Goal: Information Seeking & Learning: Learn about a topic

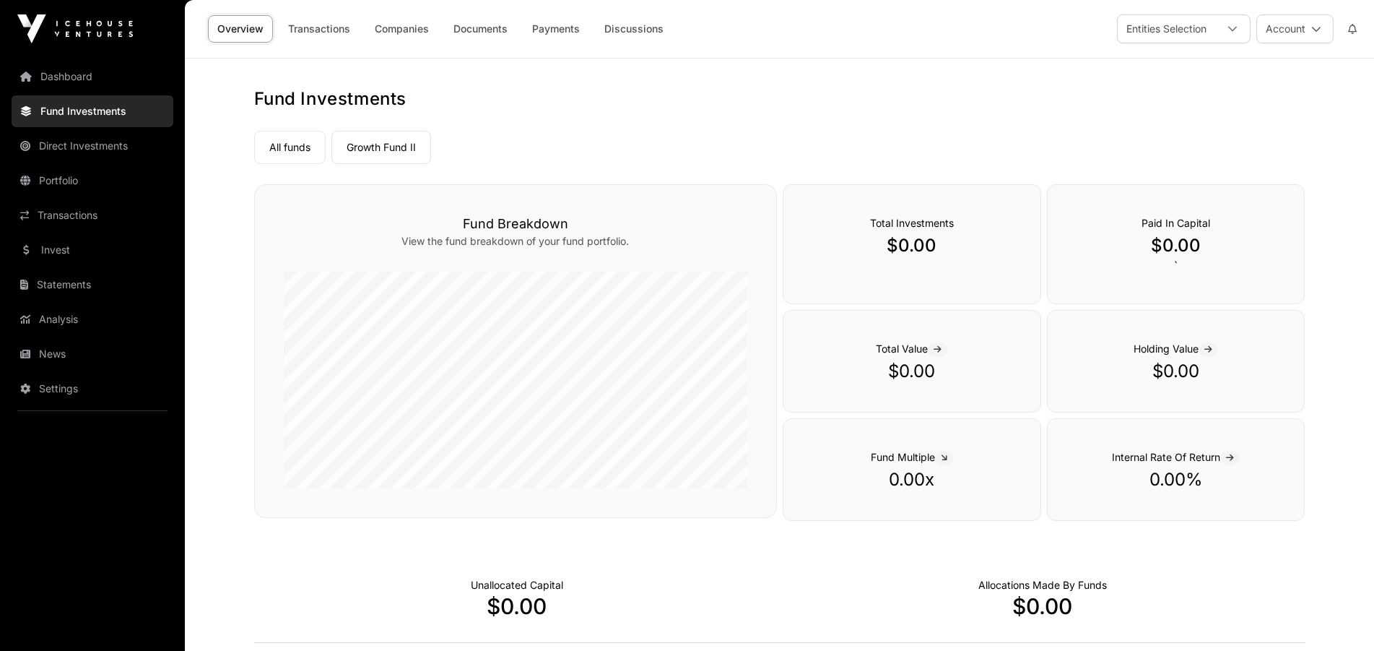
click at [298, 146] on link "All funds" at bounding box center [290, 147] width 72 height 33
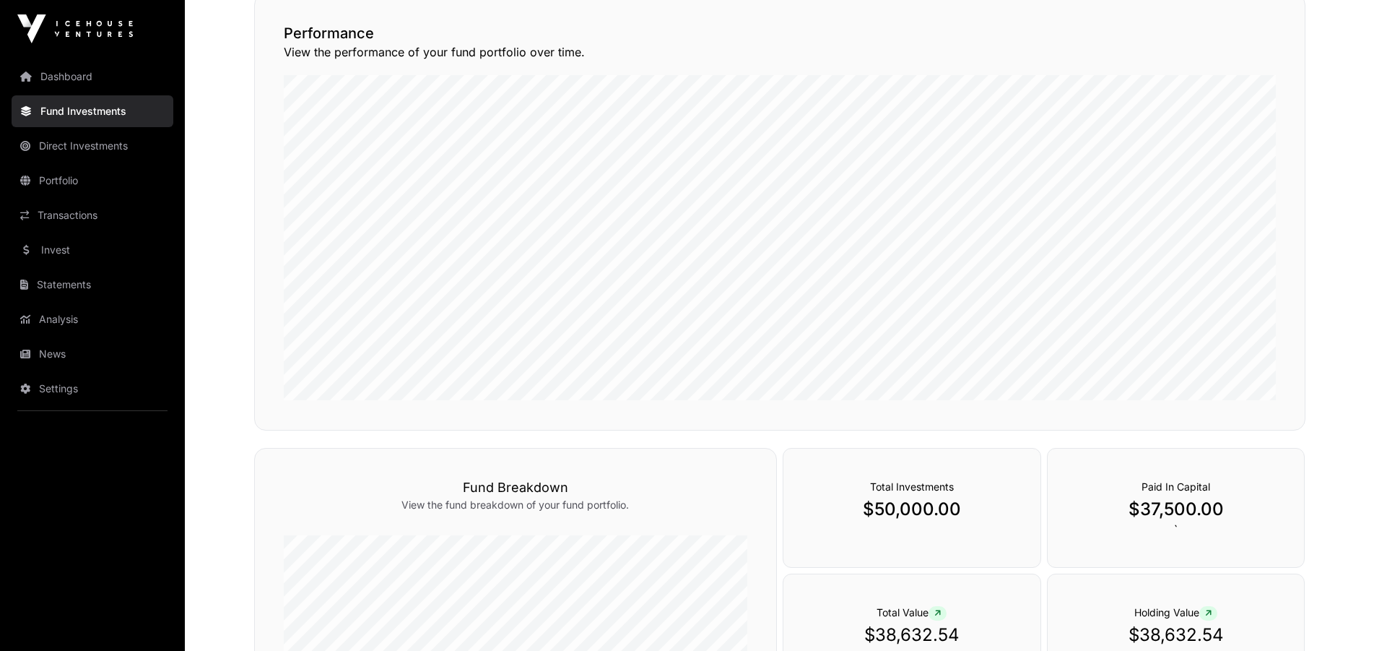
scroll to position [200, 0]
click at [77, 165] on link "Portfolio" at bounding box center [93, 181] width 162 height 32
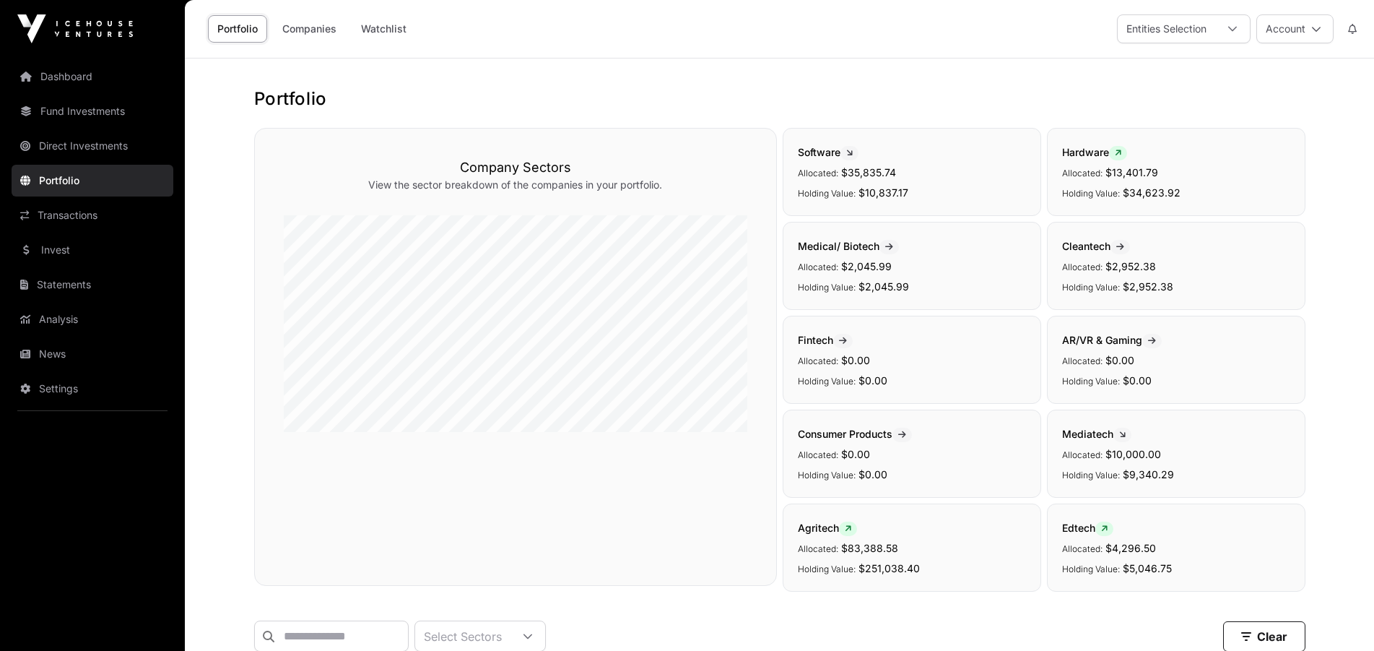
click at [308, 24] on link "Companies" at bounding box center [309, 28] width 73 height 27
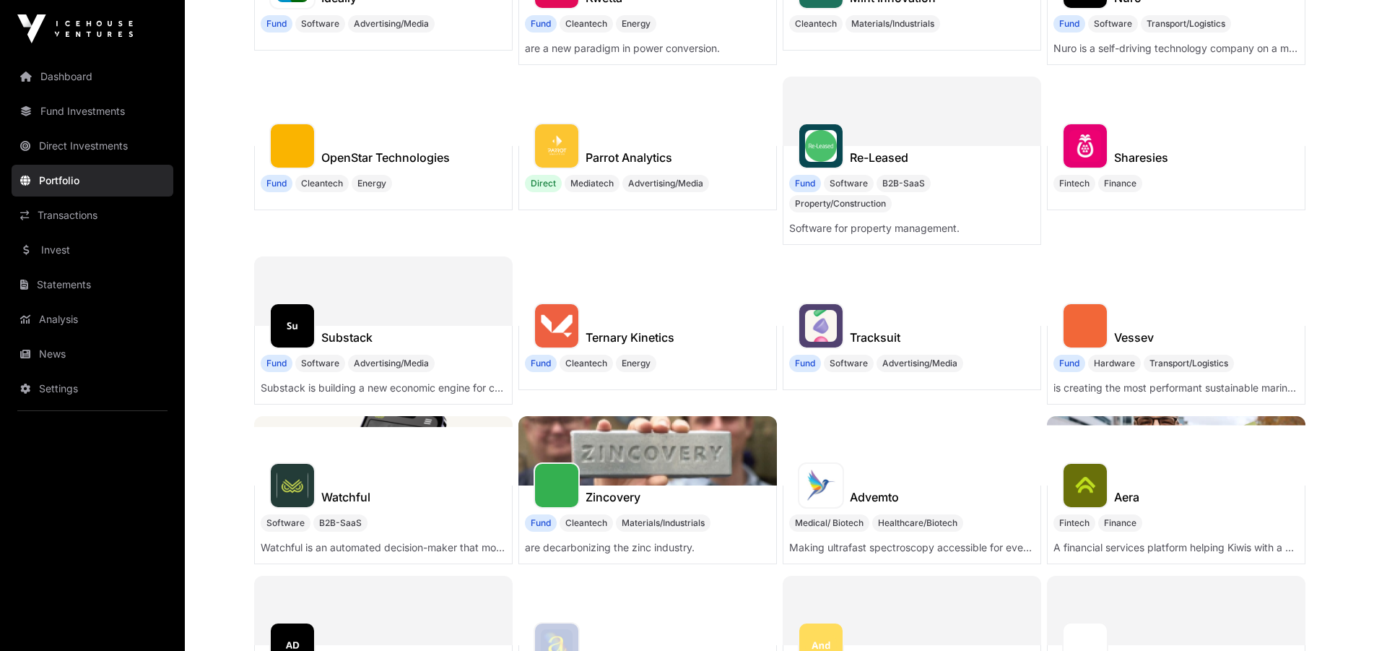
scroll to position [650, 0]
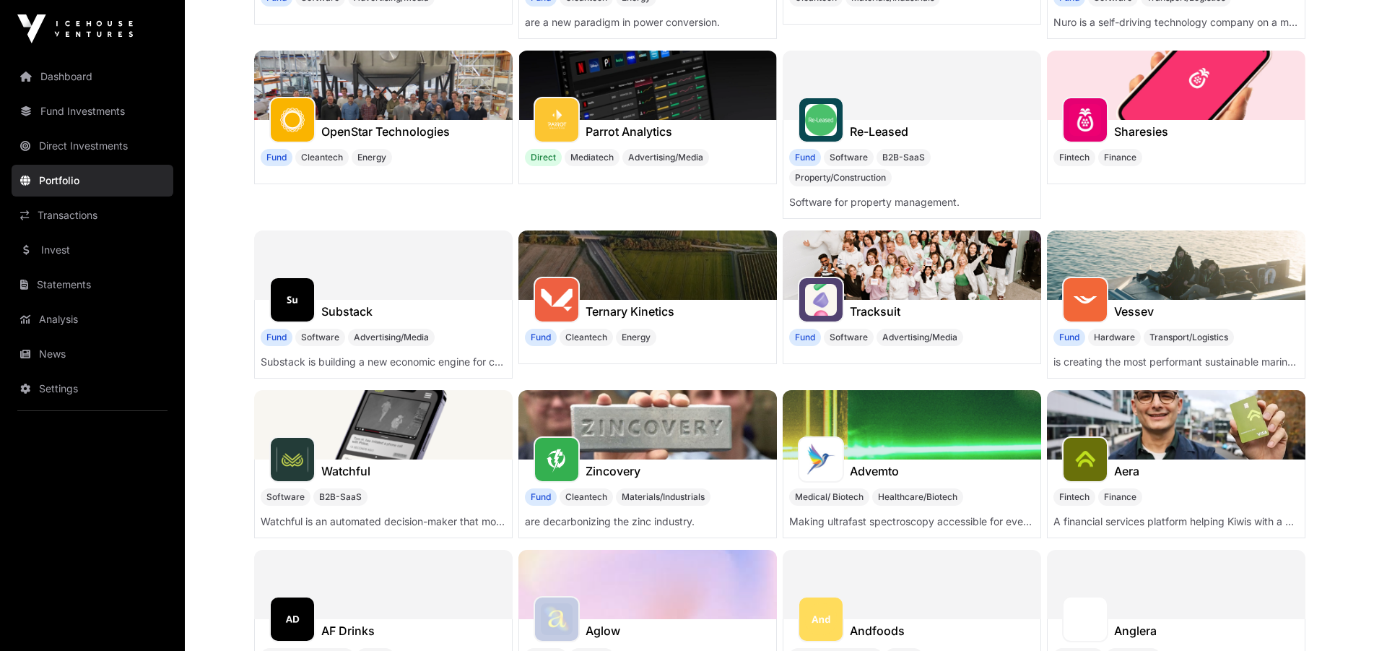
click at [60, 212] on link "Transactions" at bounding box center [93, 215] width 162 height 32
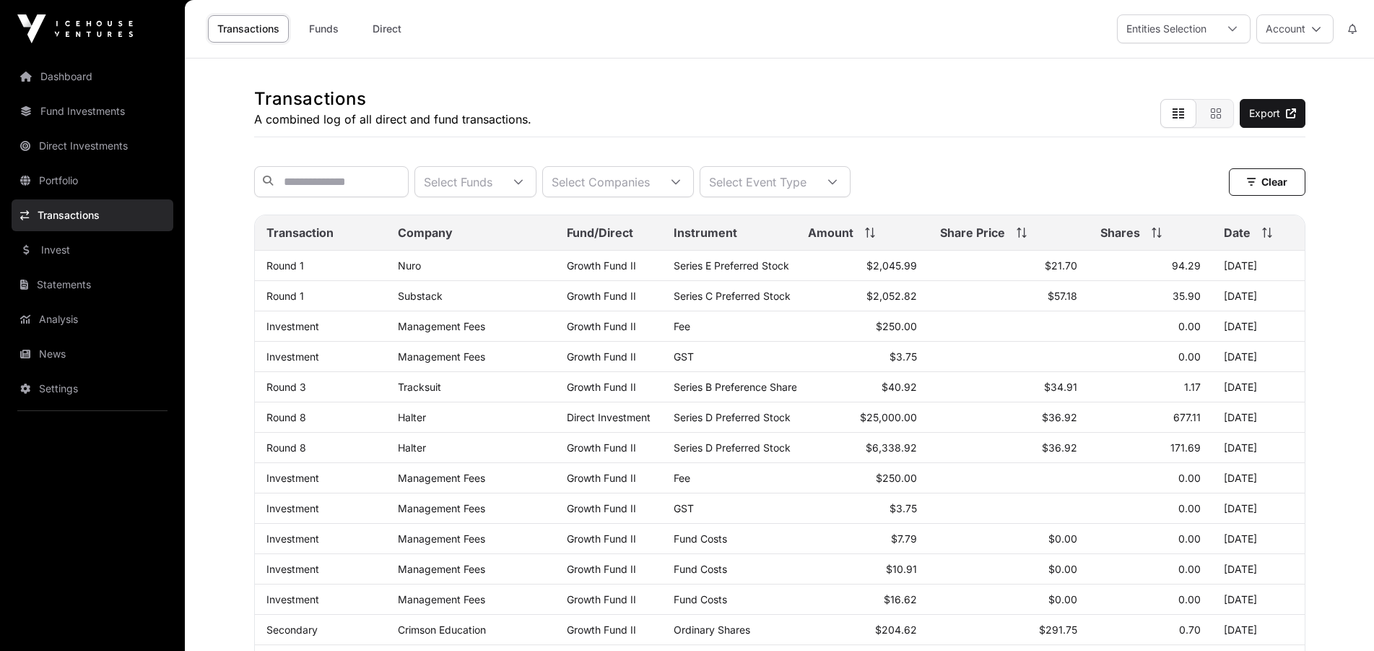
click at [324, 33] on link "Funds" at bounding box center [324, 28] width 58 height 27
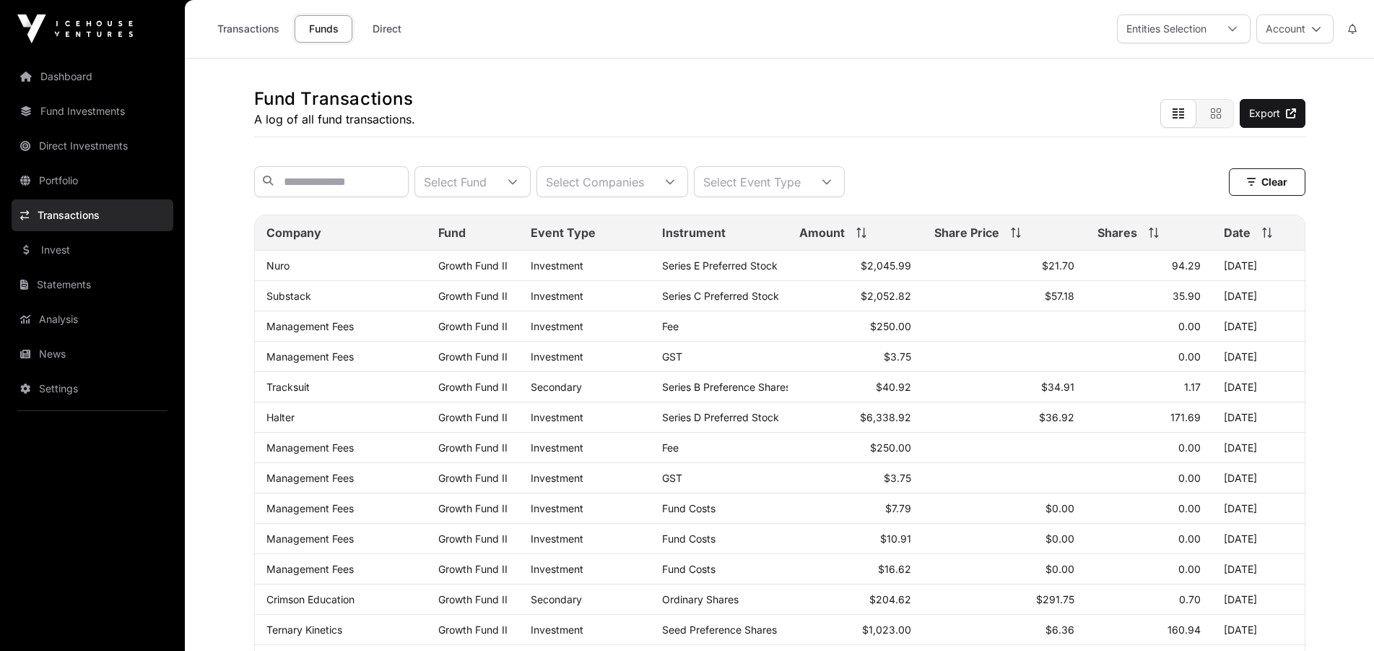
click at [1237, 30] on icon at bounding box center [1233, 29] width 10 height 10
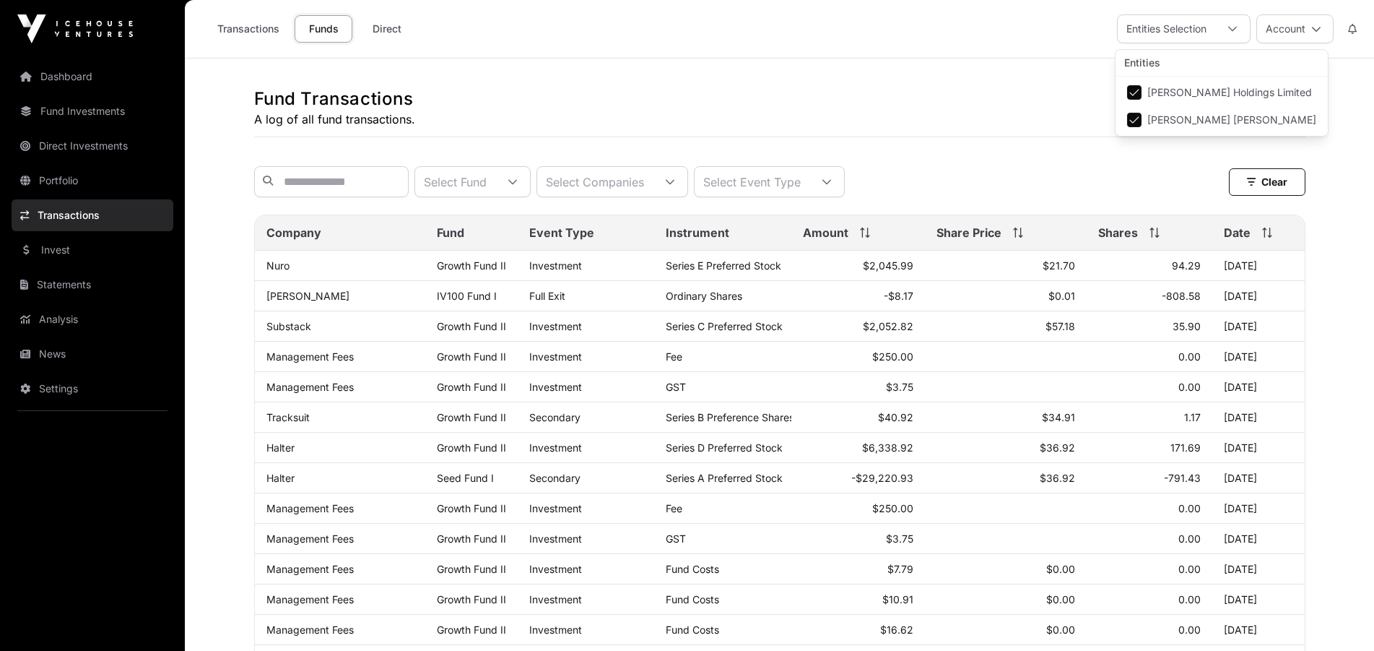
click at [83, 106] on link "Fund Investments" at bounding box center [93, 111] width 162 height 32
click at [324, 302] on link "[PERSON_NAME]" at bounding box center [308, 296] width 83 height 12
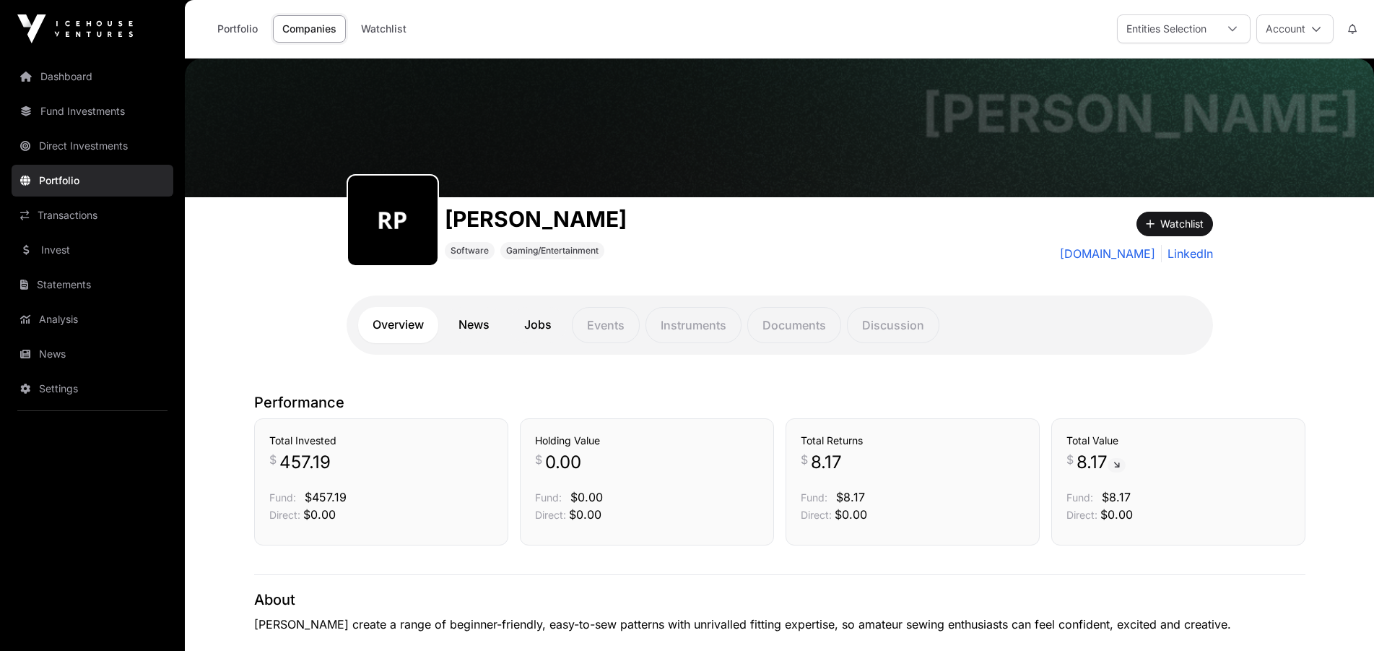
click at [405, 324] on link "Overview" at bounding box center [398, 325] width 80 height 36
click at [470, 327] on link "News" at bounding box center [474, 325] width 60 height 36
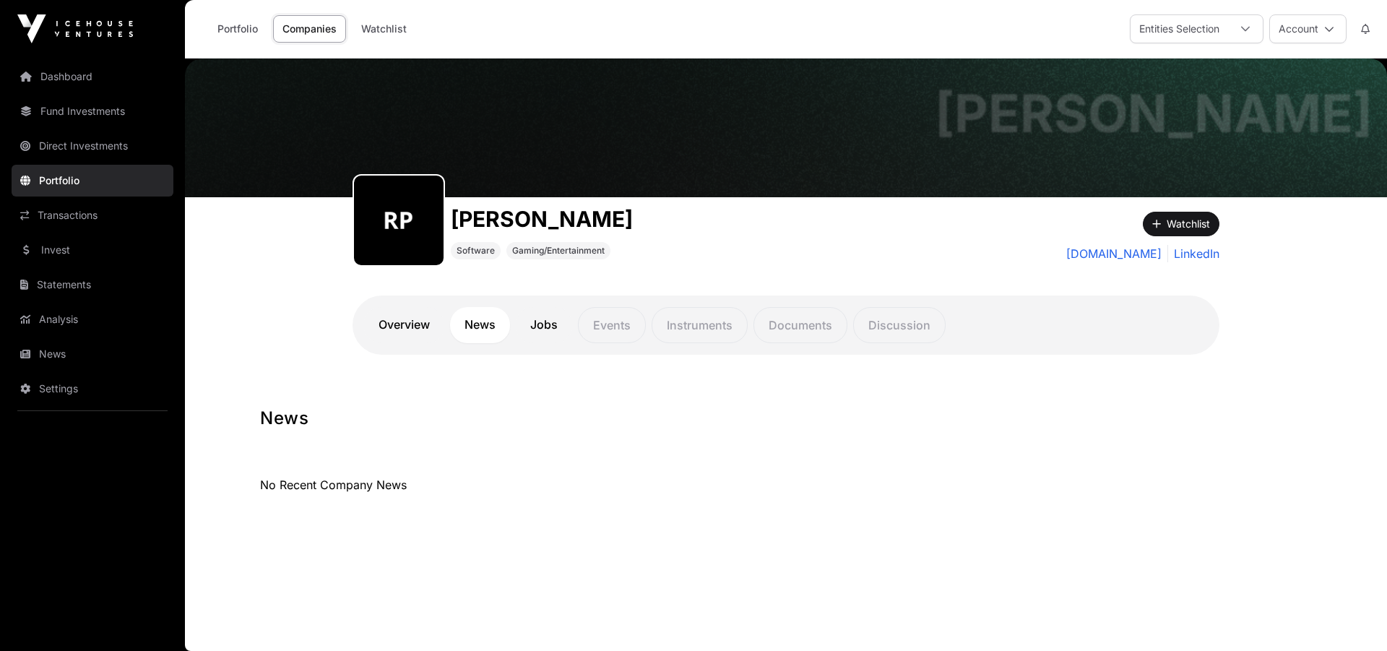
click at [544, 329] on link "Jobs" at bounding box center [544, 325] width 56 height 36
click at [389, 325] on link "Overview" at bounding box center [404, 325] width 80 height 36
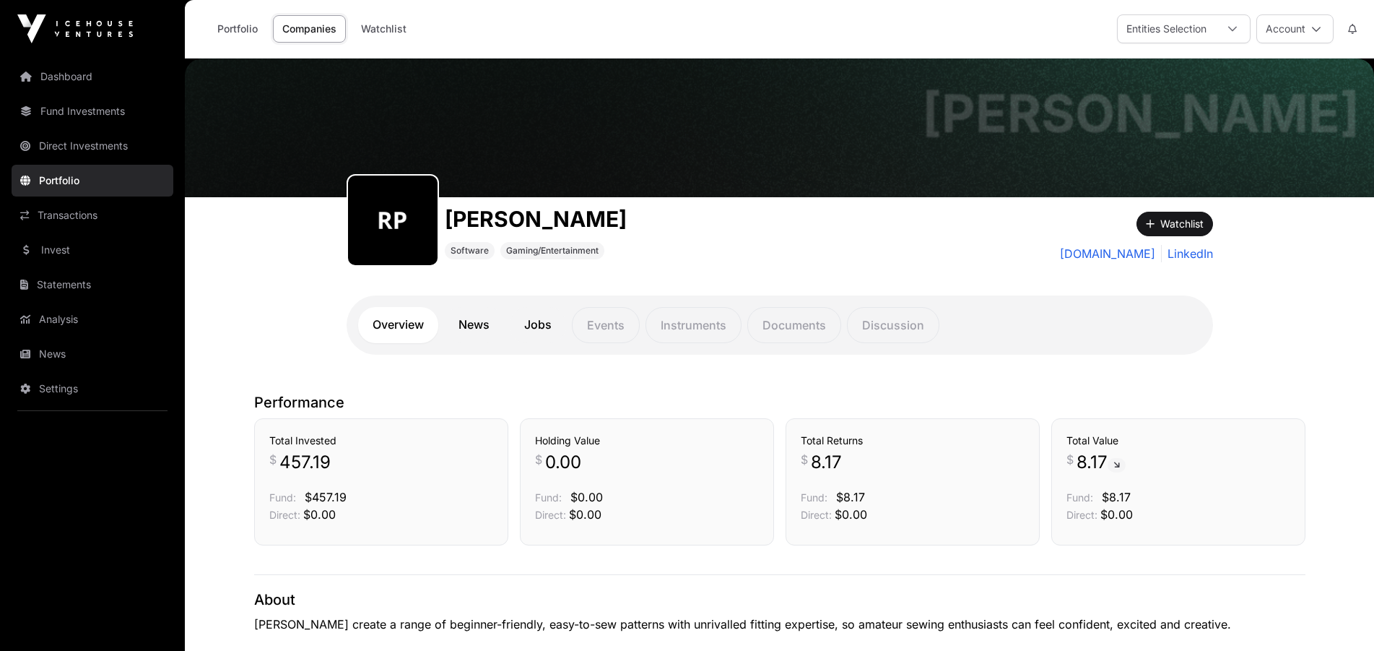
click at [399, 324] on link "Overview" at bounding box center [398, 325] width 80 height 36
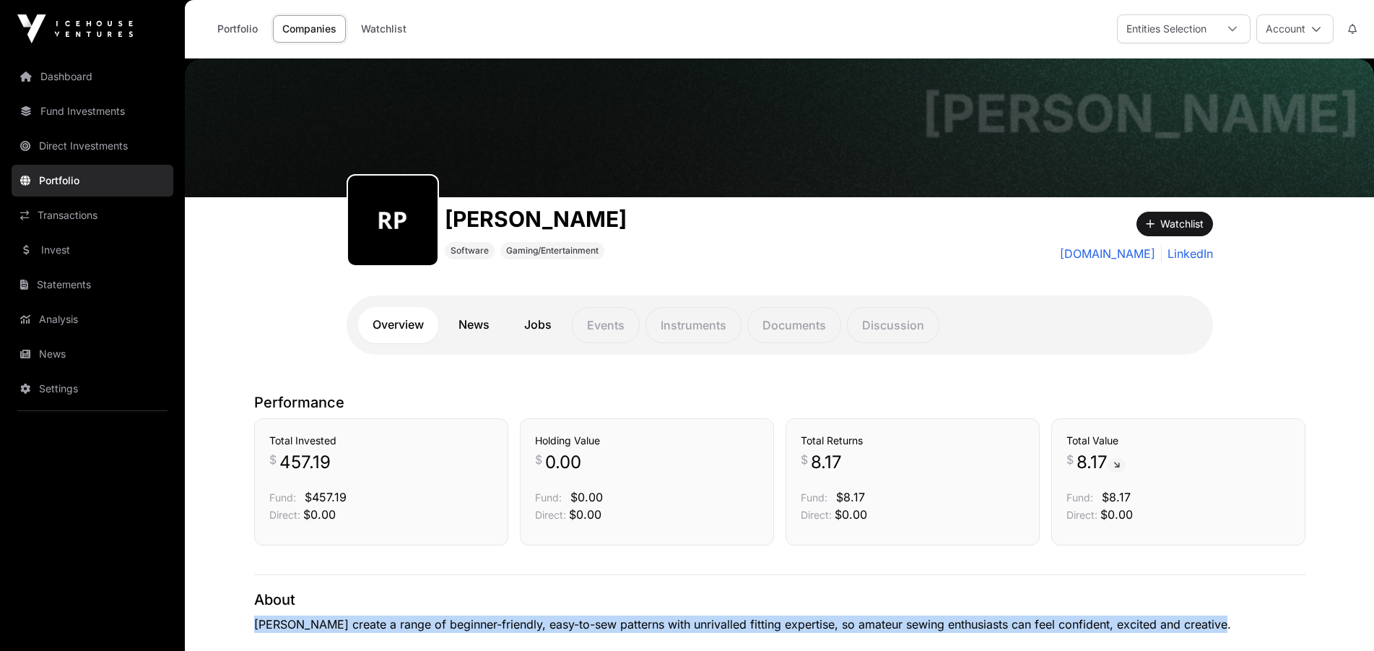
drag, startPoint x: 254, startPoint y: 624, endPoint x: 1236, endPoint y: 615, distance: 981.6
click at [1236, 615] on div "About [PERSON_NAME] create a range of beginner-friendly, easy-to-sew patterns w…" at bounding box center [780, 635] width 1052 height 123
copy p "[PERSON_NAME] create a range of beginner-friendly, easy-to-sew patterns with un…"
